Goal: Information Seeking & Learning: Check status

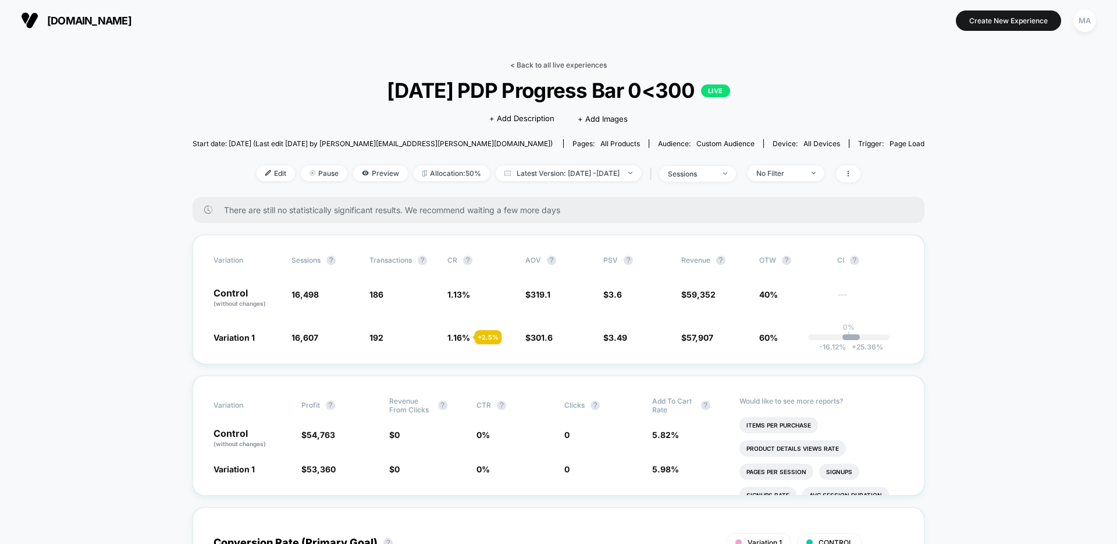
click at [545, 61] on link "< Back to all live experiences" at bounding box center [558, 65] width 97 height 9
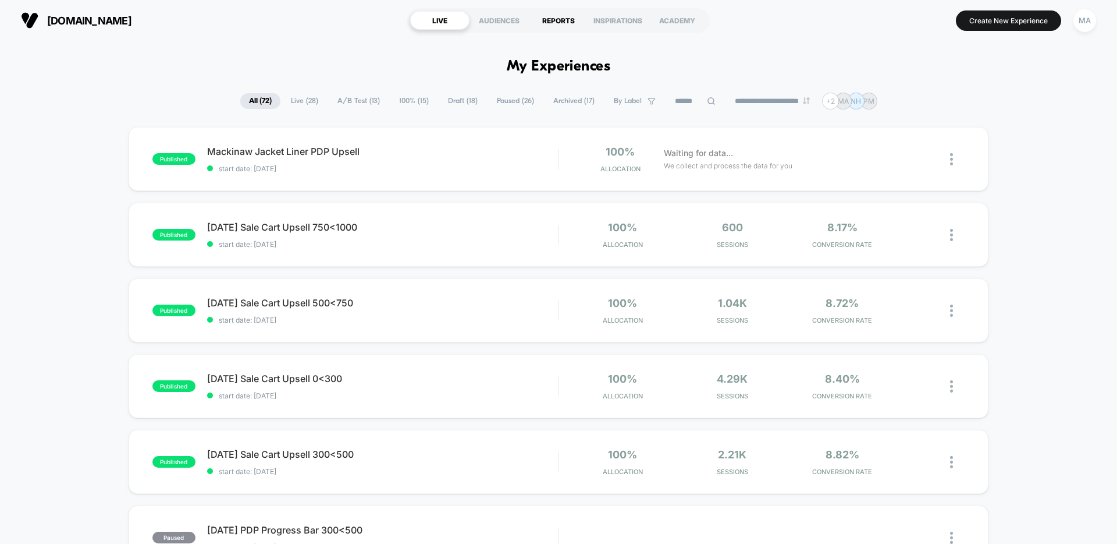
click at [553, 17] on div "REPORTS" at bounding box center [558, 20] width 59 height 19
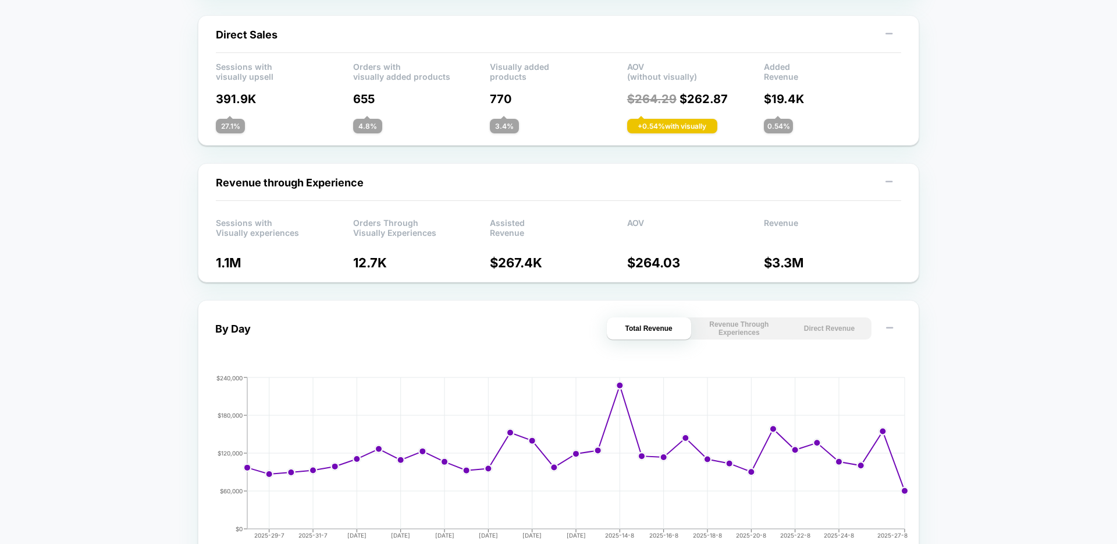
scroll to position [312, 0]
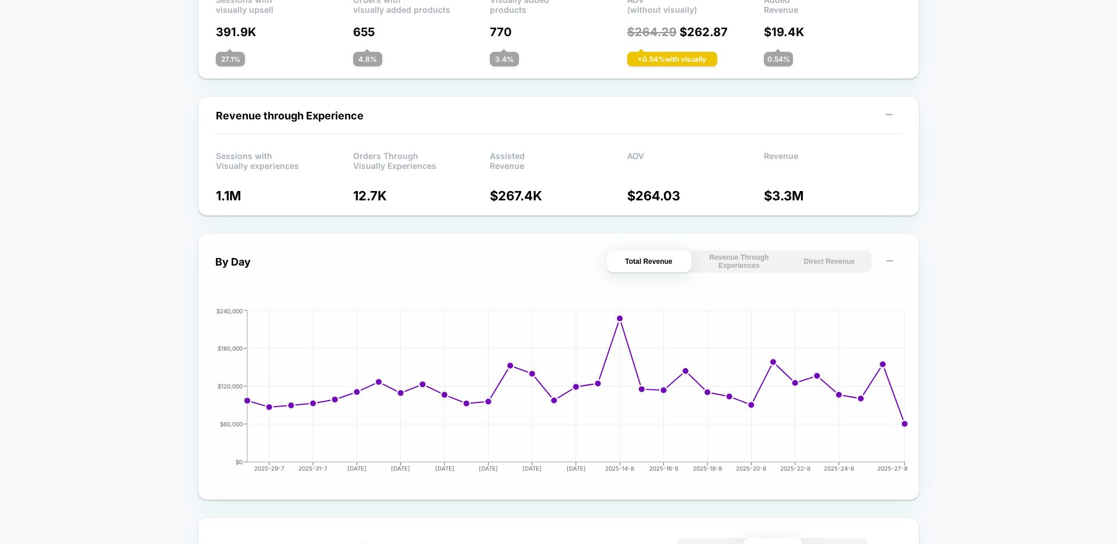
click at [743, 267] on button "Revenue Through Experiences" at bounding box center [739, 261] width 84 height 22
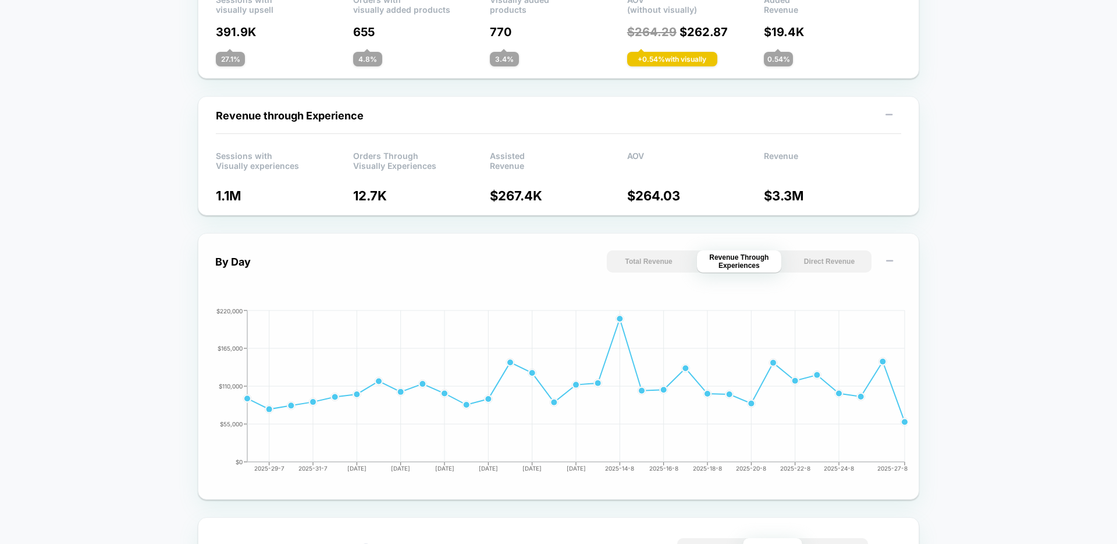
click at [828, 262] on button "Direct Revenue" at bounding box center [829, 261] width 84 height 22
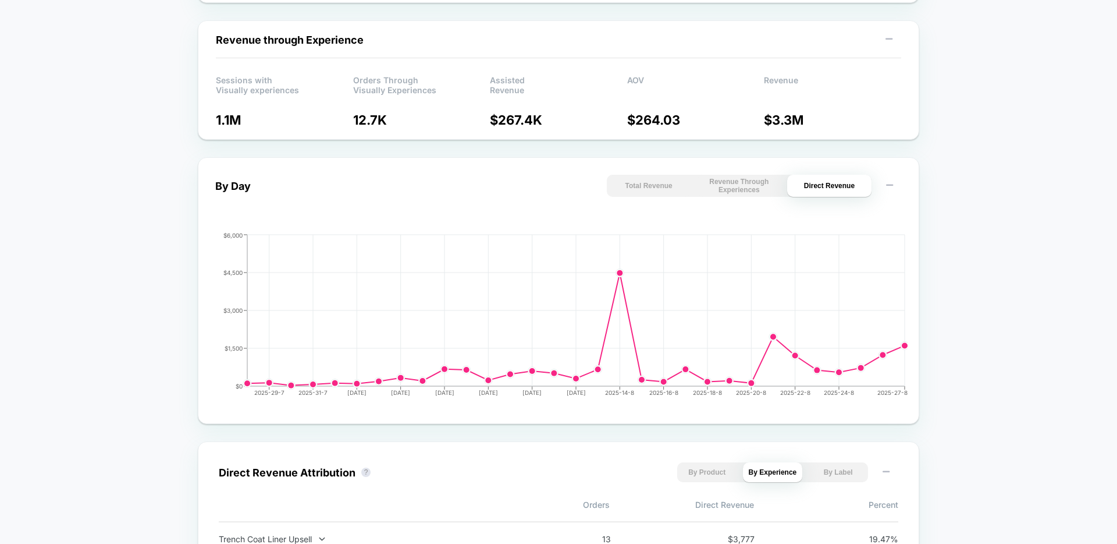
scroll to position [0, 0]
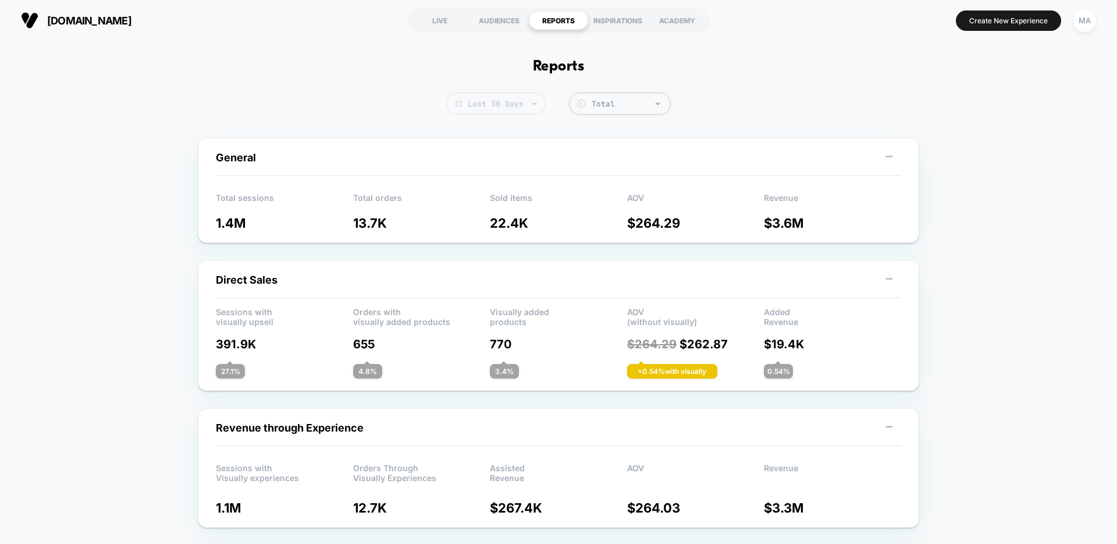
click at [527, 99] on span "Last 30 Days" at bounding box center [496, 104] width 100 height 22
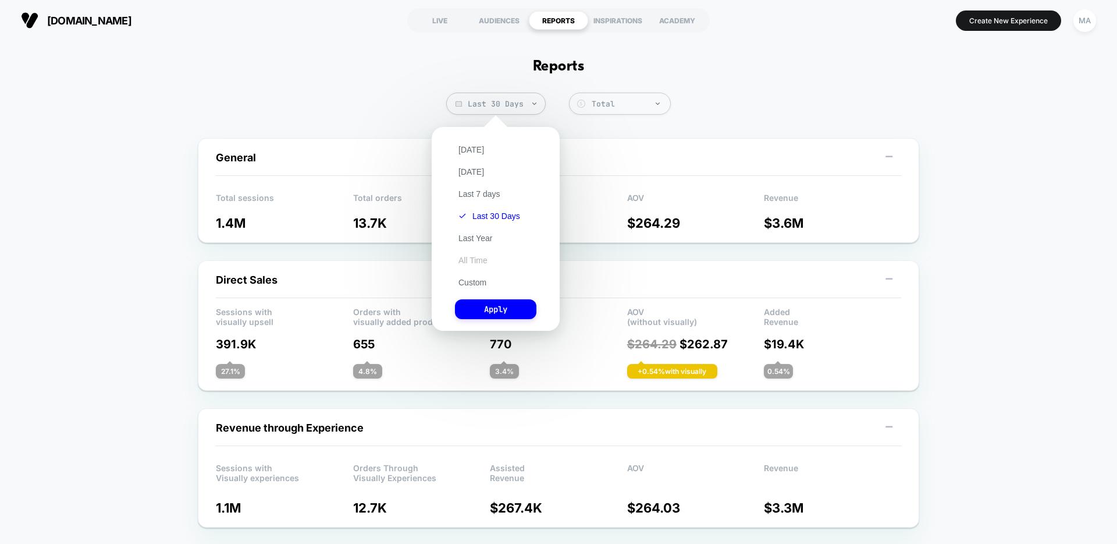
click at [478, 257] on button "All Time" at bounding box center [473, 260] width 36 height 10
click at [491, 303] on button "Apply" at bounding box center [495, 309] width 81 height 20
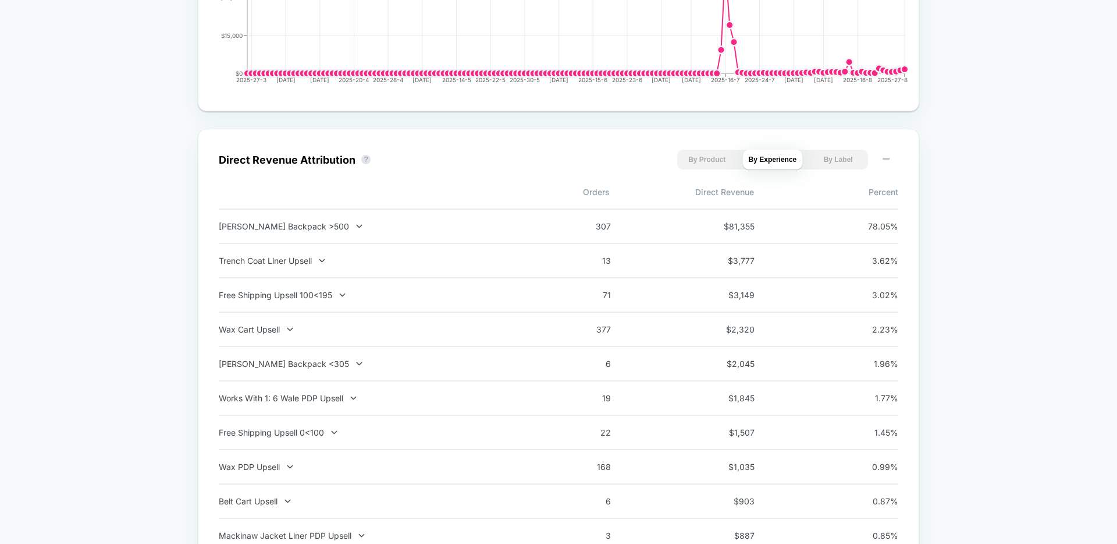
scroll to position [701, 0]
click at [829, 159] on button "By Label" at bounding box center [838, 158] width 60 height 20
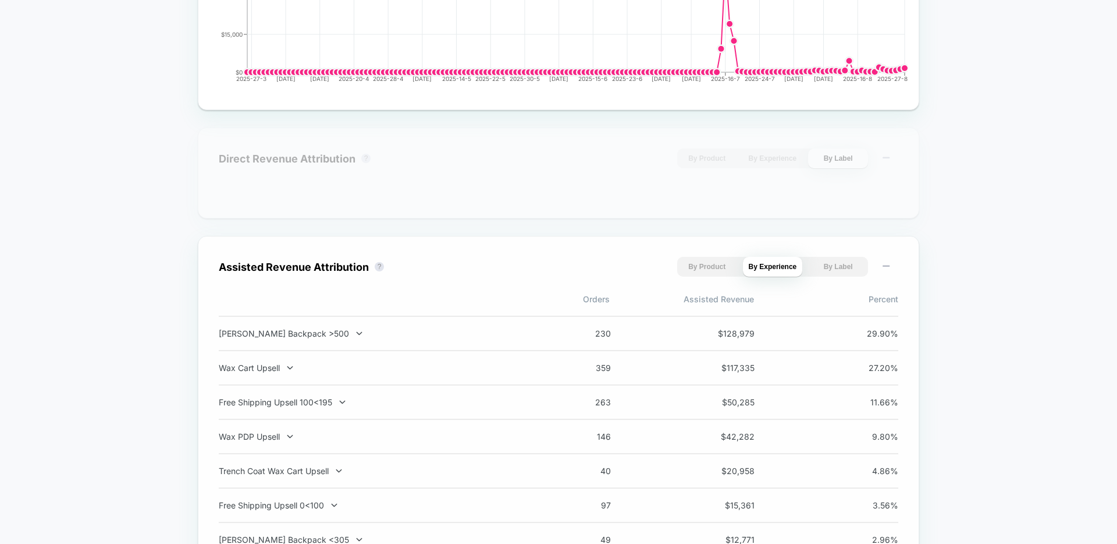
click at [700, 265] on button "By Product" at bounding box center [707, 267] width 60 height 20
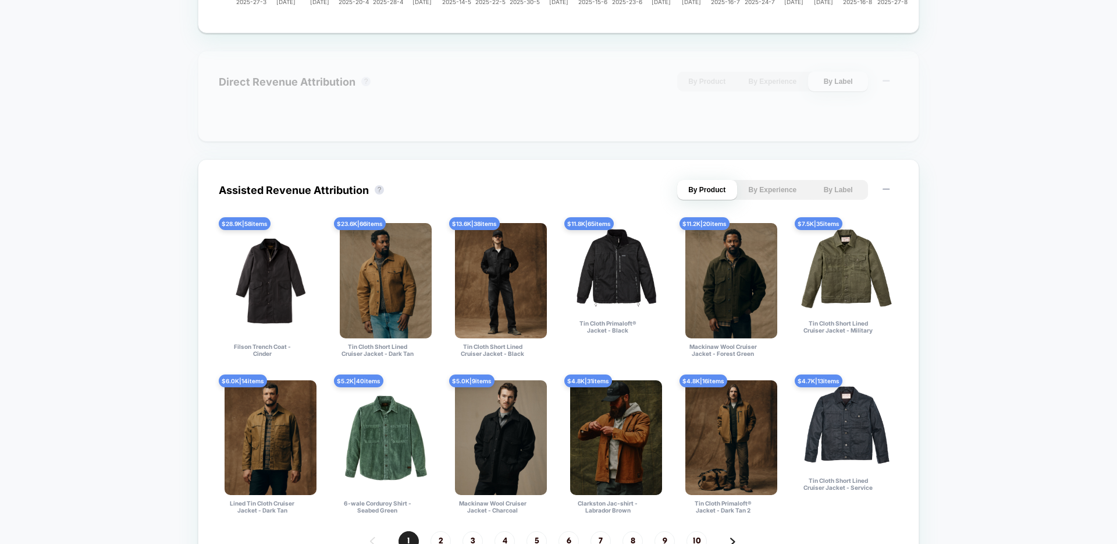
scroll to position [778, 0]
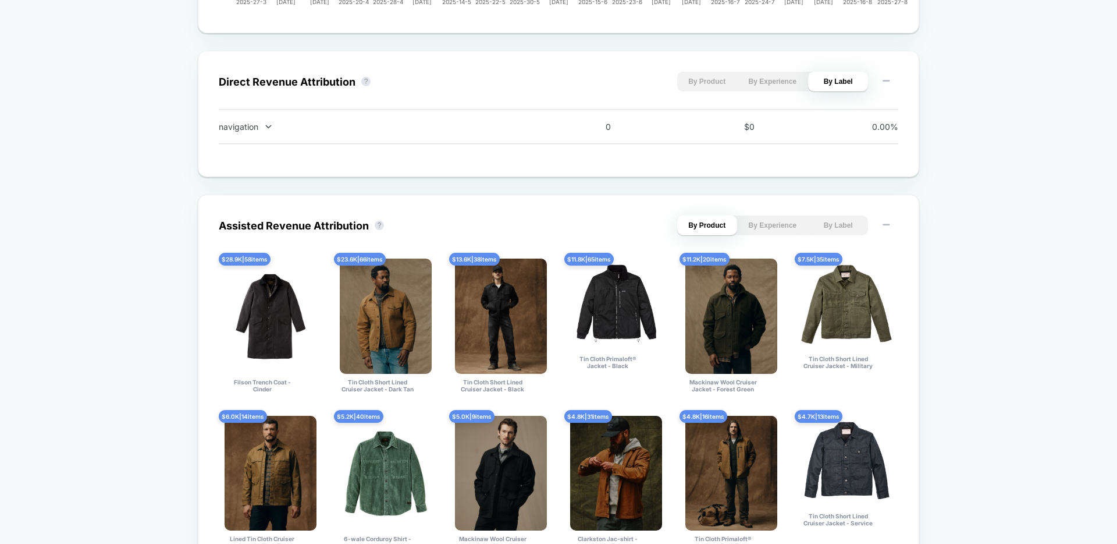
click at [709, 83] on button "By Product" at bounding box center [707, 82] width 60 height 20
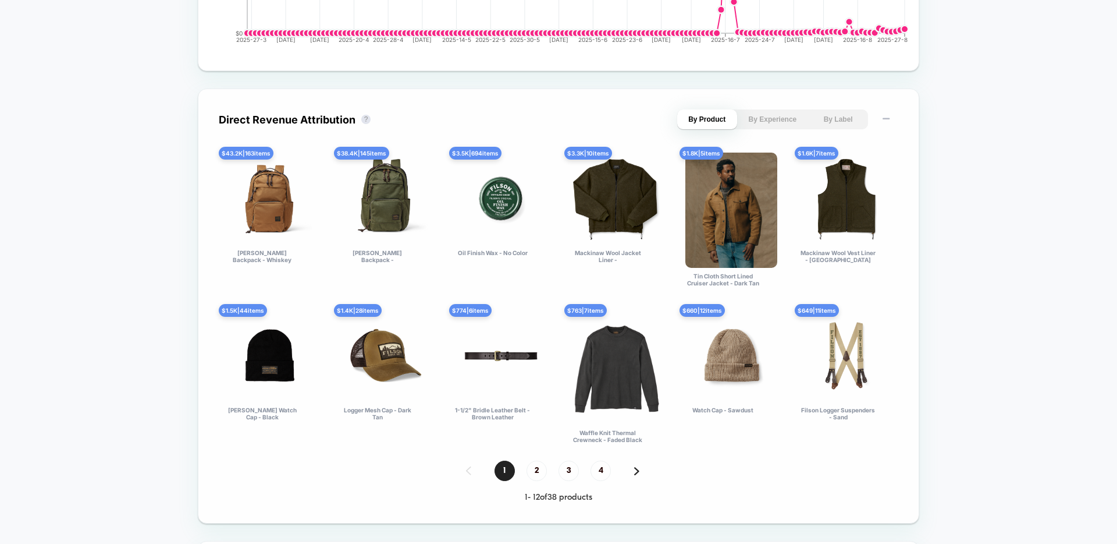
scroll to position [786, 0]
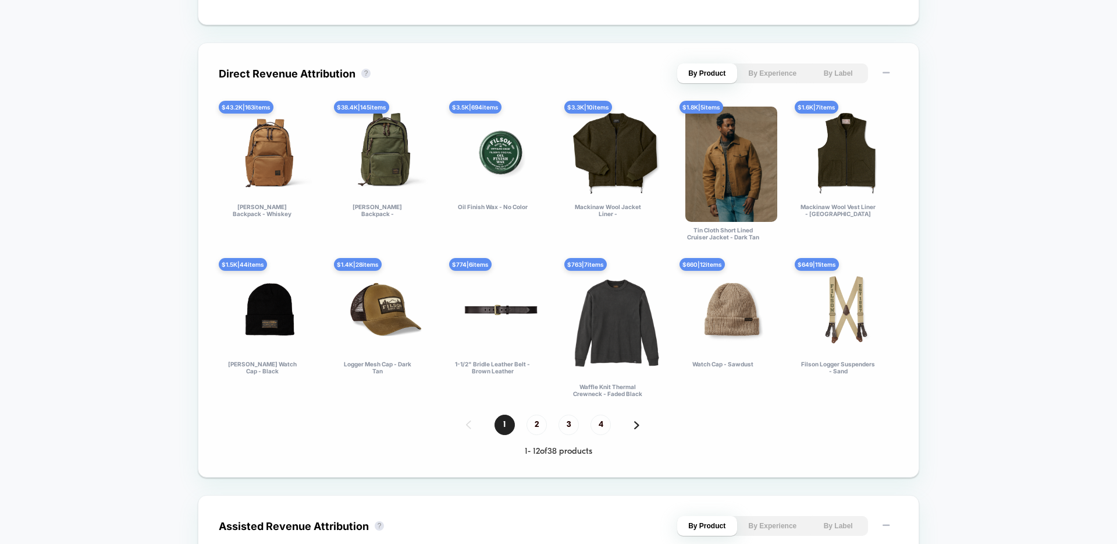
click at [531, 427] on span "2" at bounding box center [537, 424] width 20 height 20
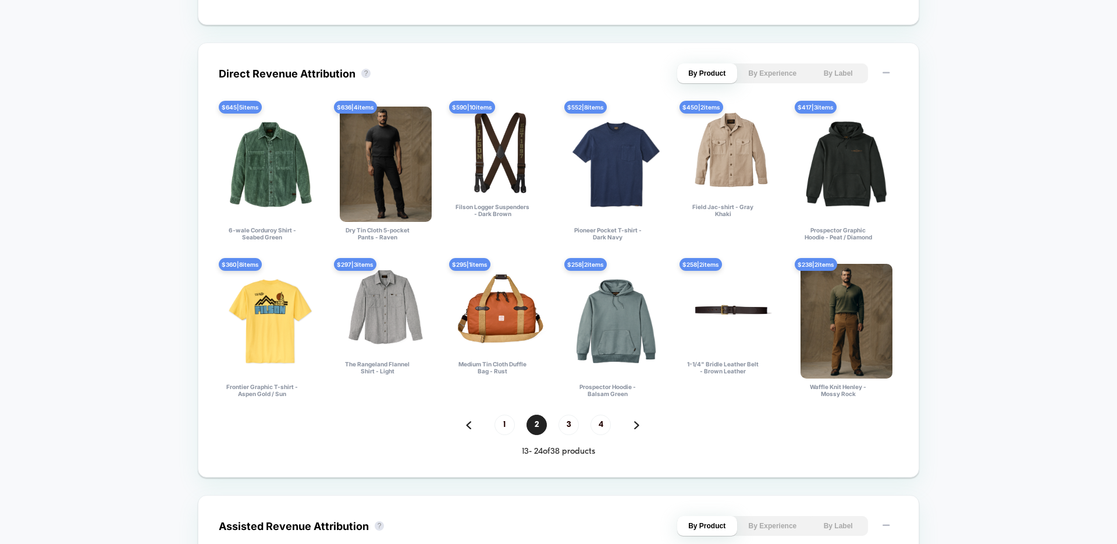
click at [569, 425] on span "3" at bounding box center [569, 424] width 20 height 20
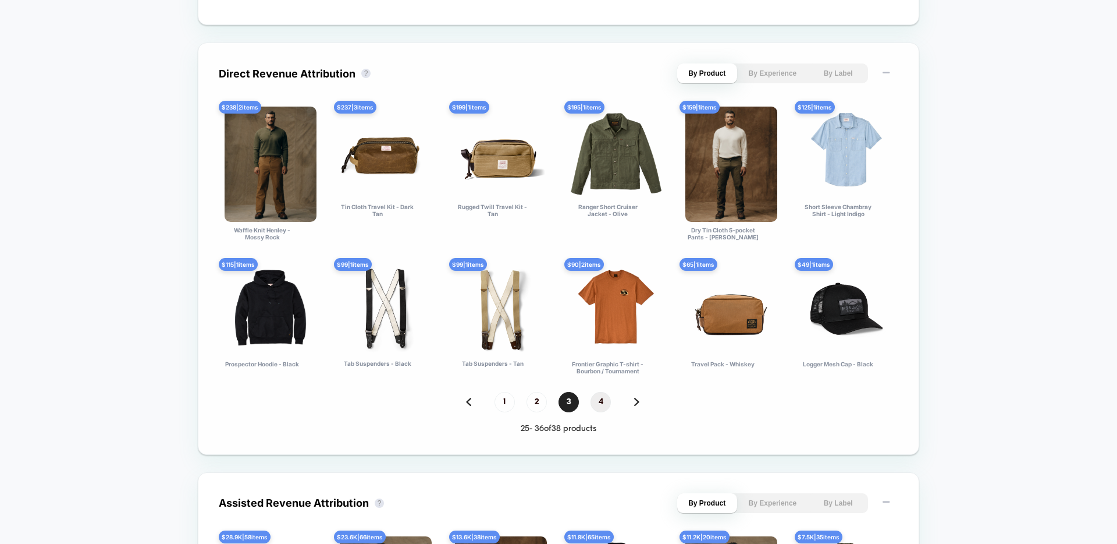
click at [593, 405] on span "4" at bounding box center [601, 402] width 20 height 20
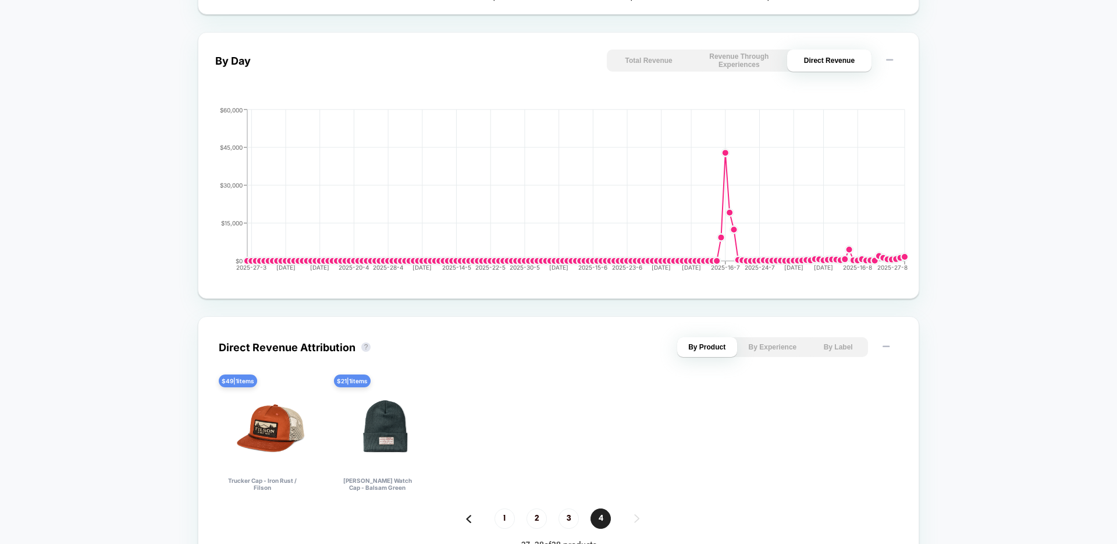
scroll to position [499, 0]
